Goal: Information Seeking & Learning: Learn about a topic

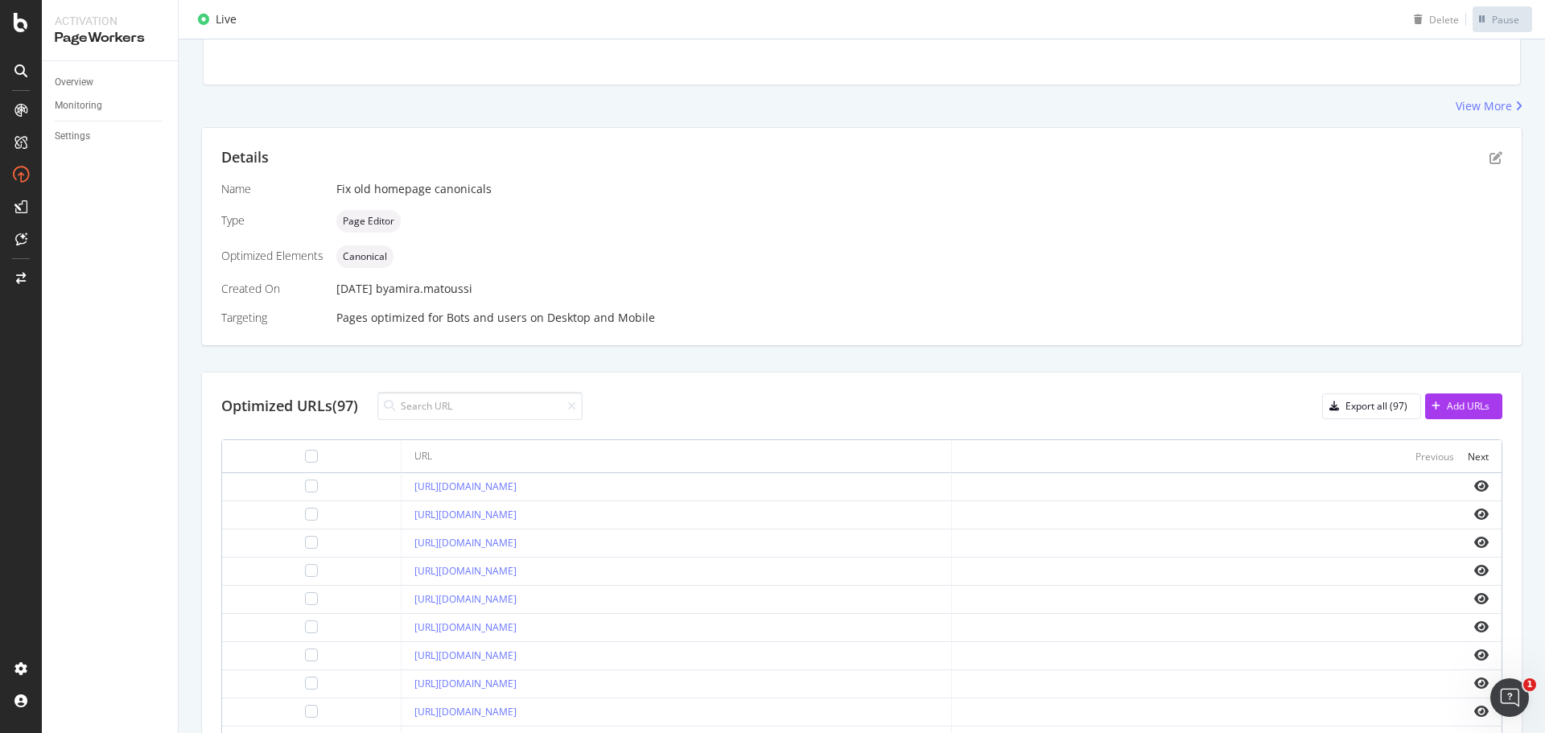
scroll to position [241, 0]
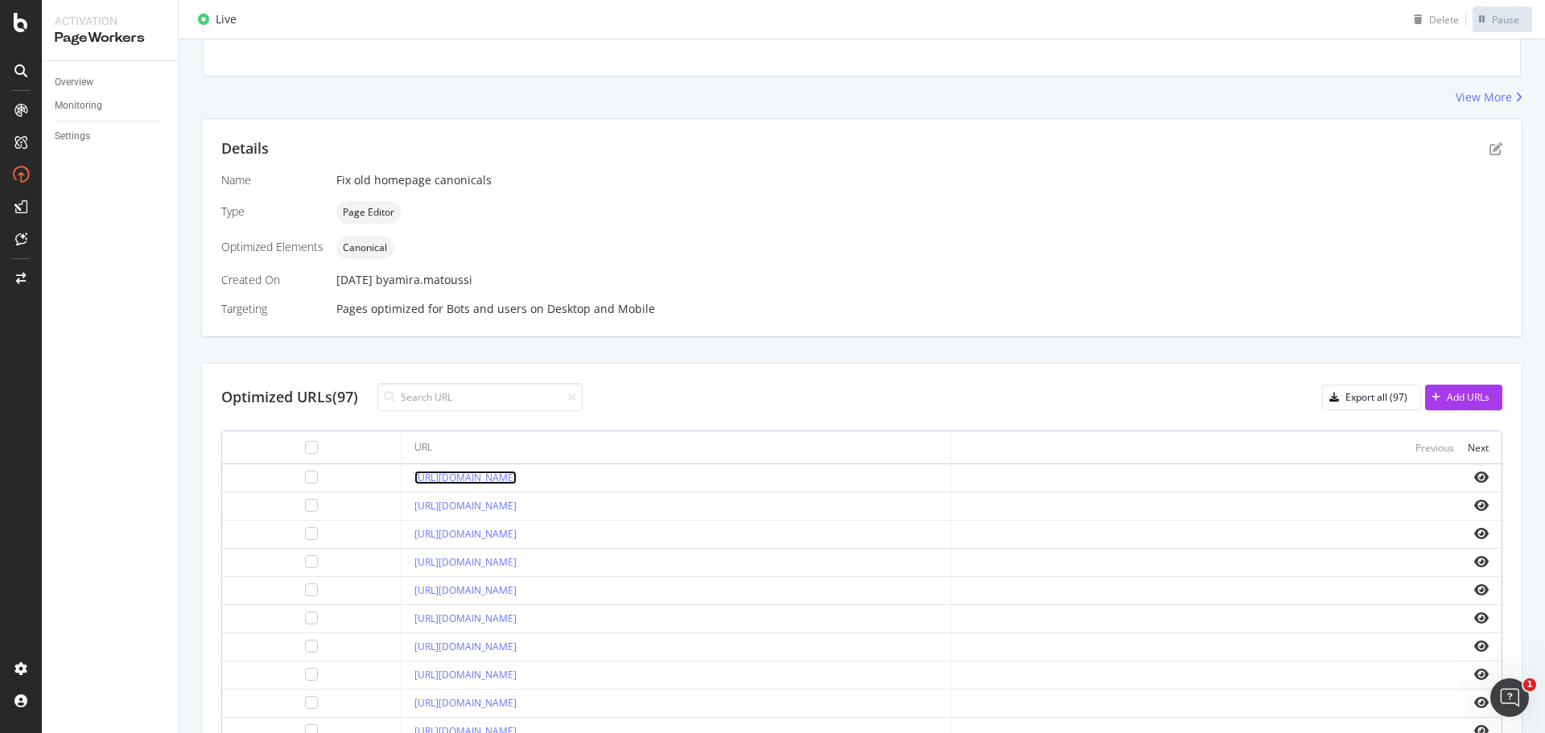
click at [474, 473] on link "[URL][DOMAIN_NAME]" at bounding box center [466, 478] width 102 height 14
click at [1475, 476] on icon "eye" at bounding box center [1482, 477] width 14 height 13
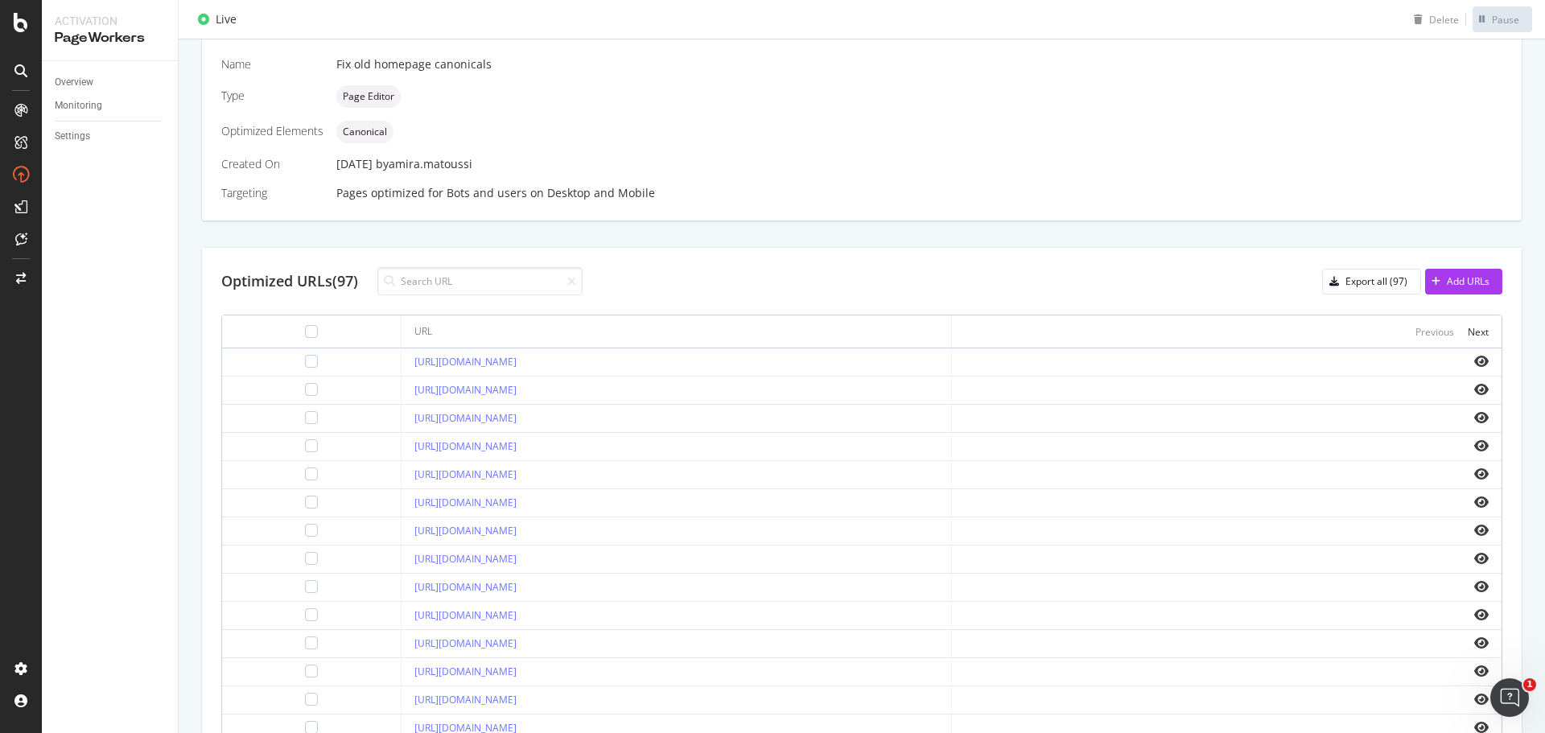
scroll to position [402, 0]
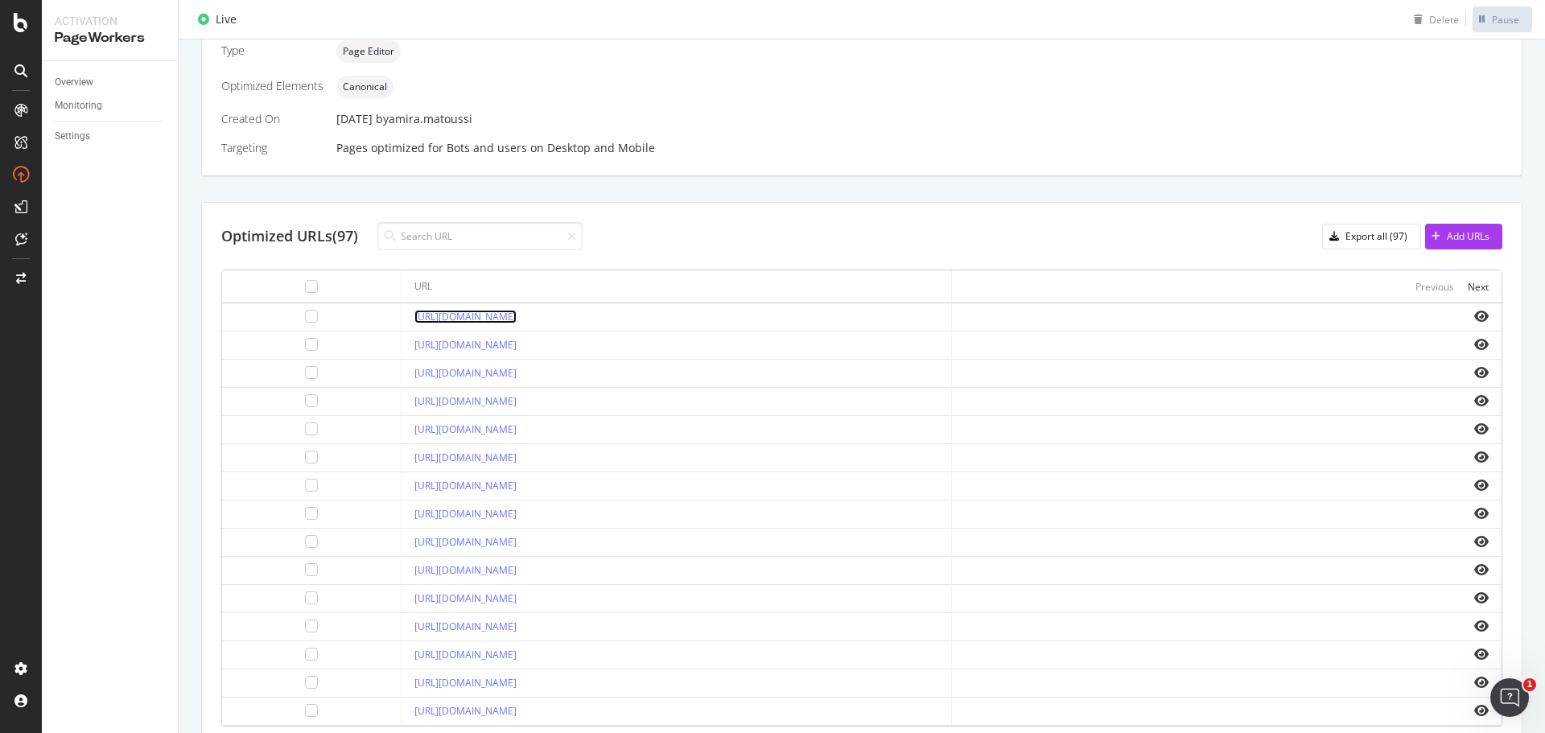
click at [464, 322] on link "[URL][DOMAIN_NAME]" at bounding box center [466, 317] width 102 height 14
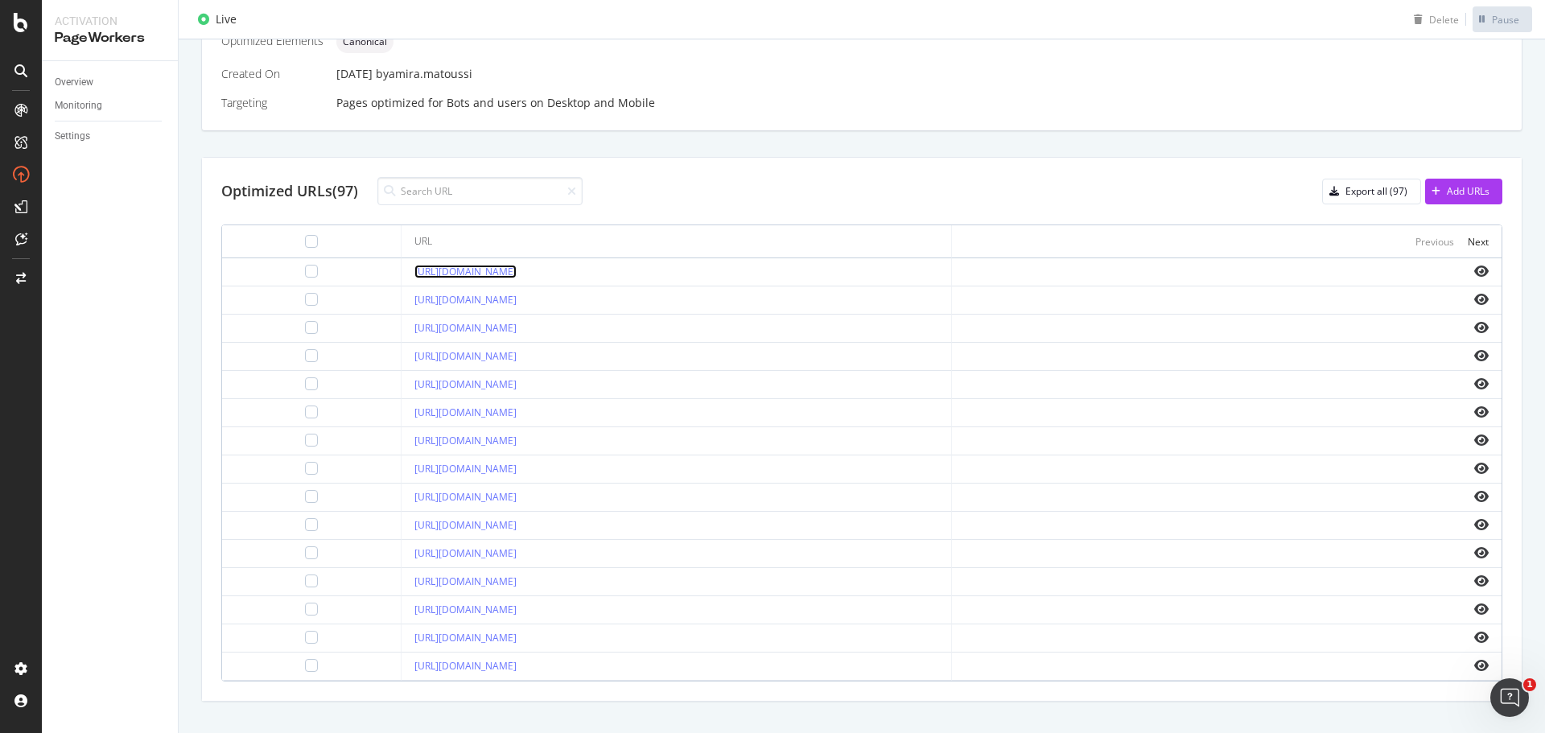
scroll to position [473, 0]
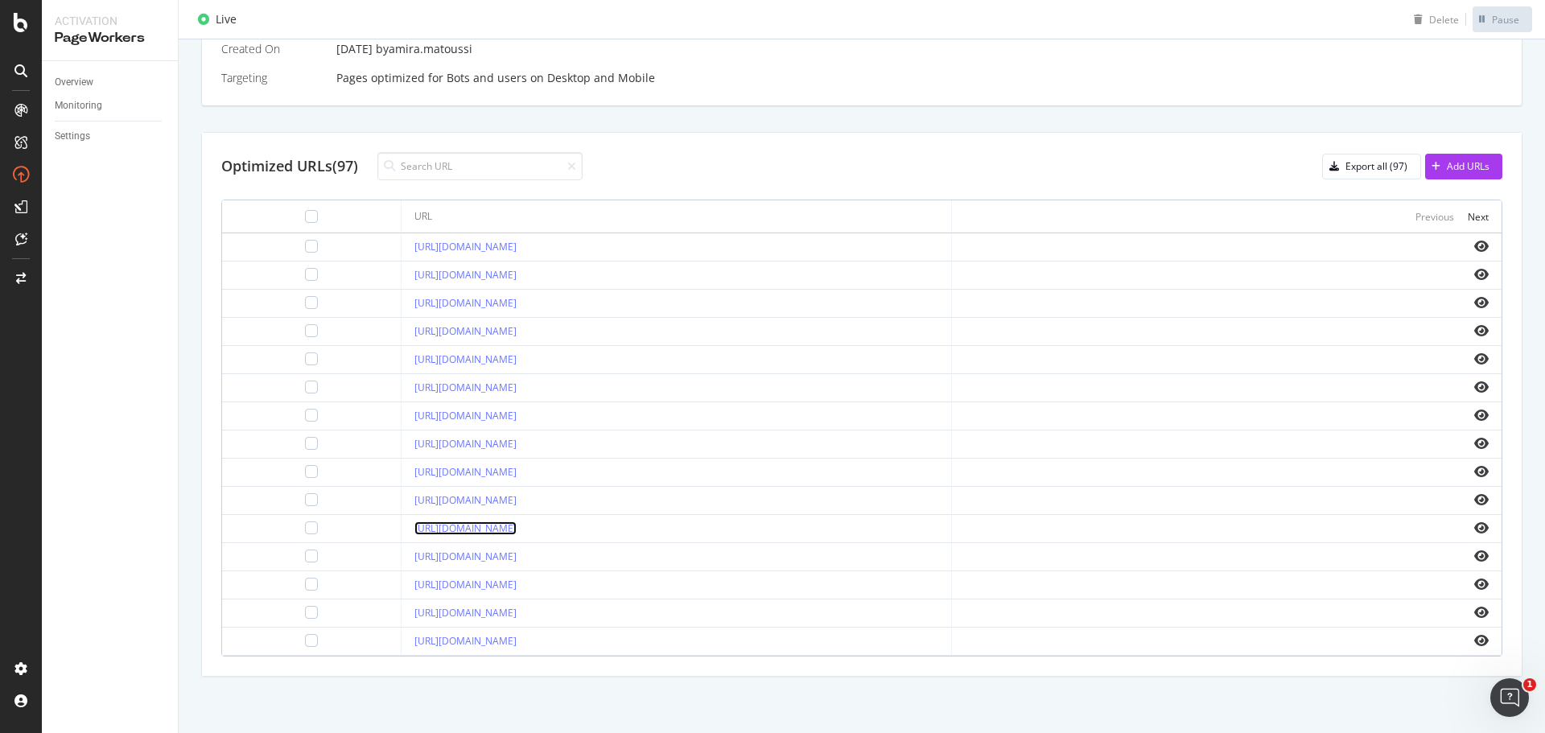
click at [485, 532] on link "[URL][DOMAIN_NAME]" at bounding box center [466, 529] width 102 height 14
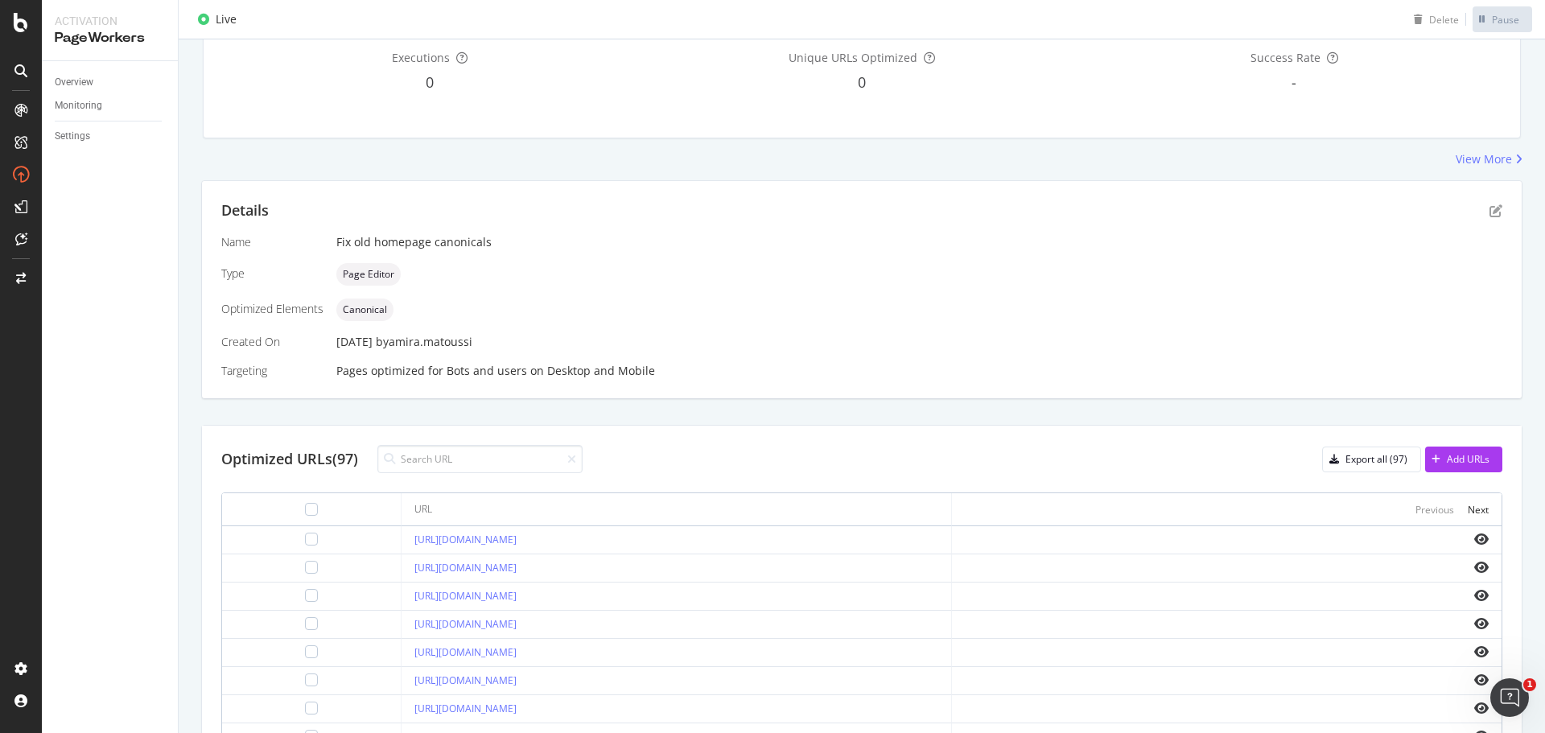
scroll to position [70, 0]
